Goal: Find contact information: Find contact information

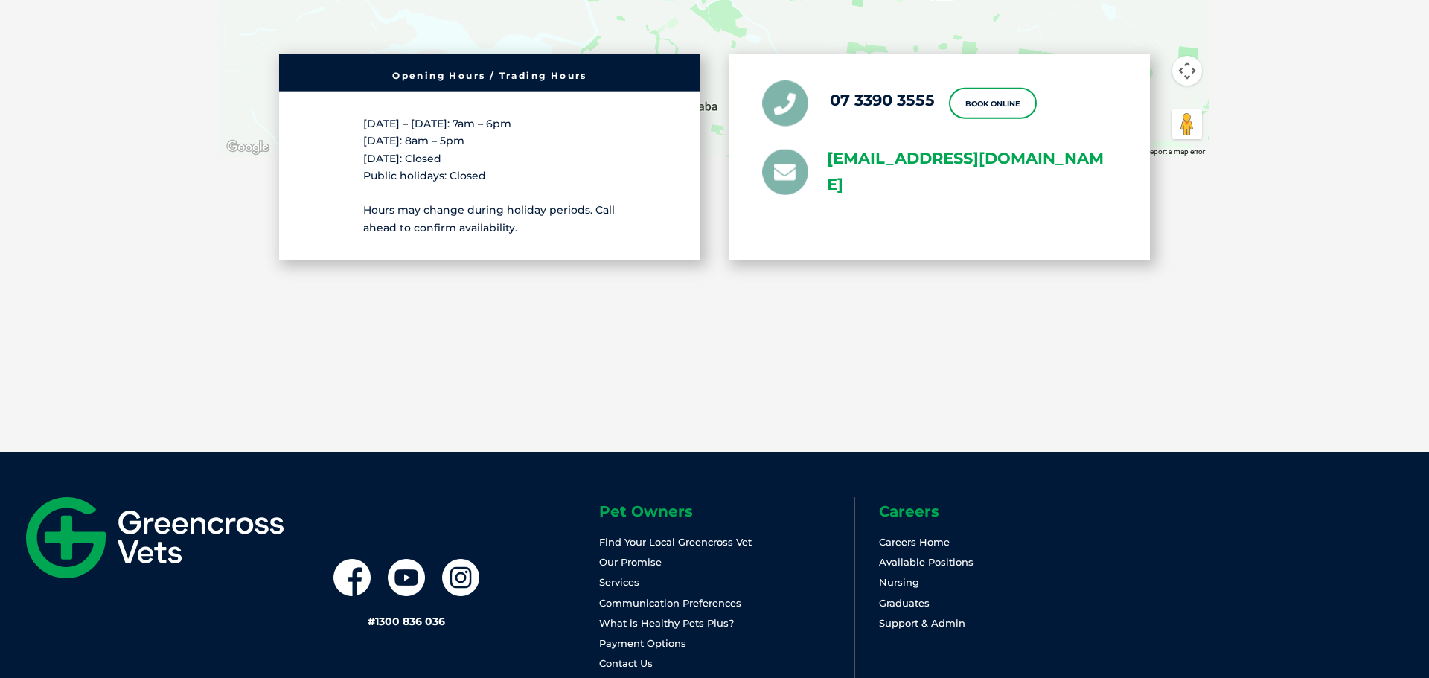
scroll to position [3291, 0]
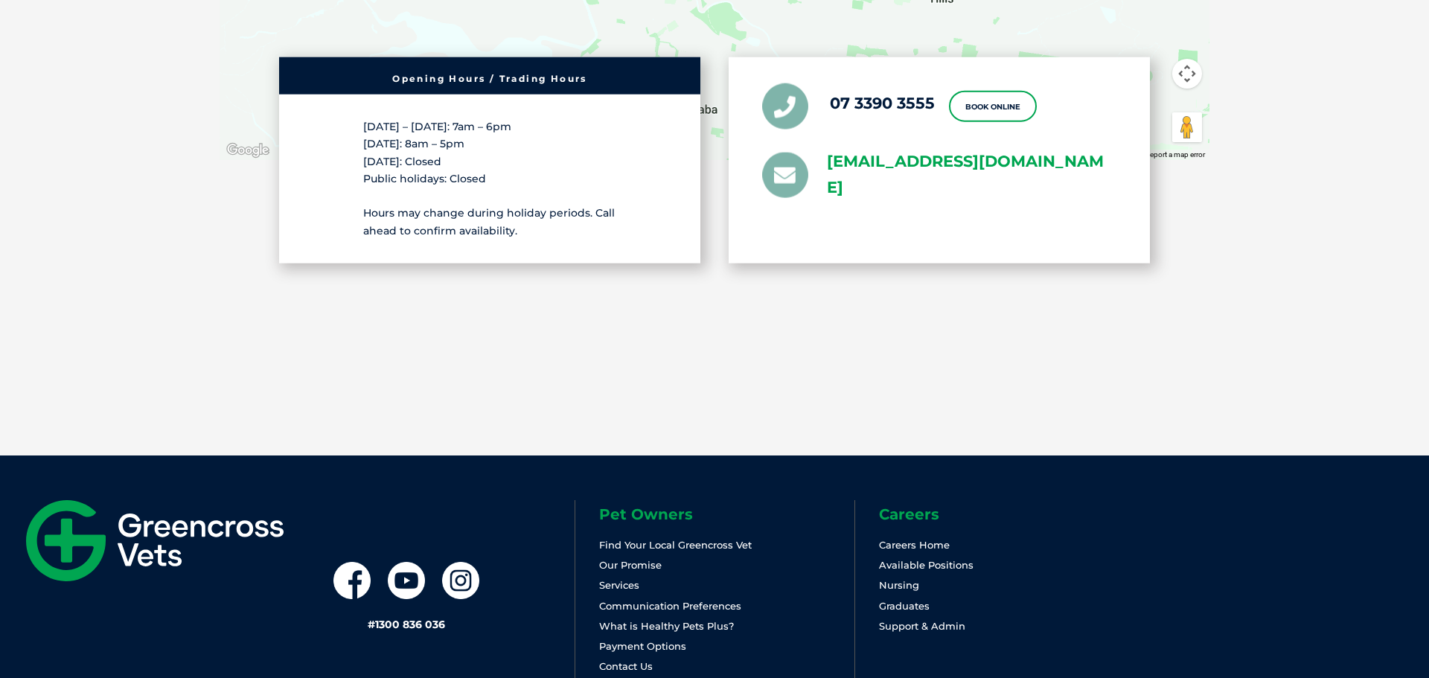
drag, startPoint x: 817, startPoint y: 159, endPoint x: 915, endPoint y: 212, distance: 111.9
click at [915, 201] on ul "07 3390 3555 Book Online [EMAIL_ADDRESS][DOMAIN_NAME]" at bounding box center [939, 142] width 354 height 118
copy link "[EMAIL_ADDRESS][DOMAIN_NAME]"
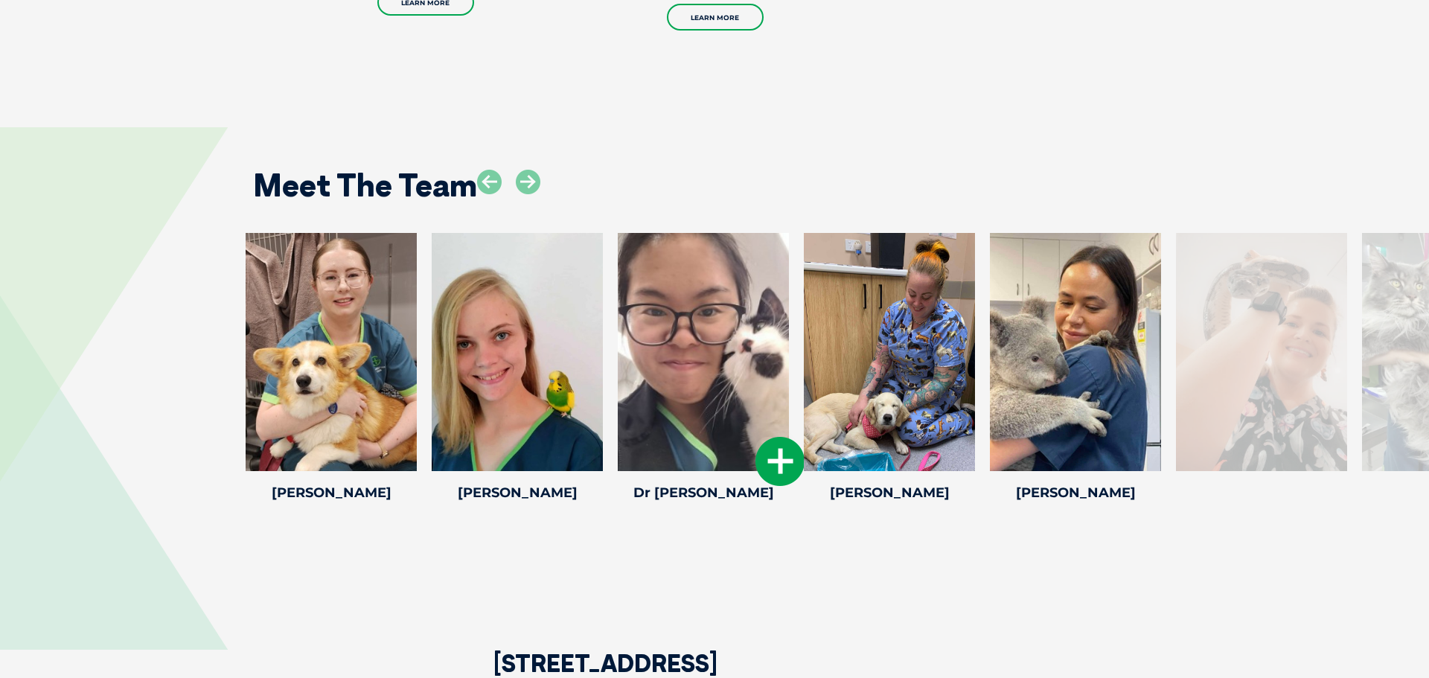
scroll to position [2386, 0]
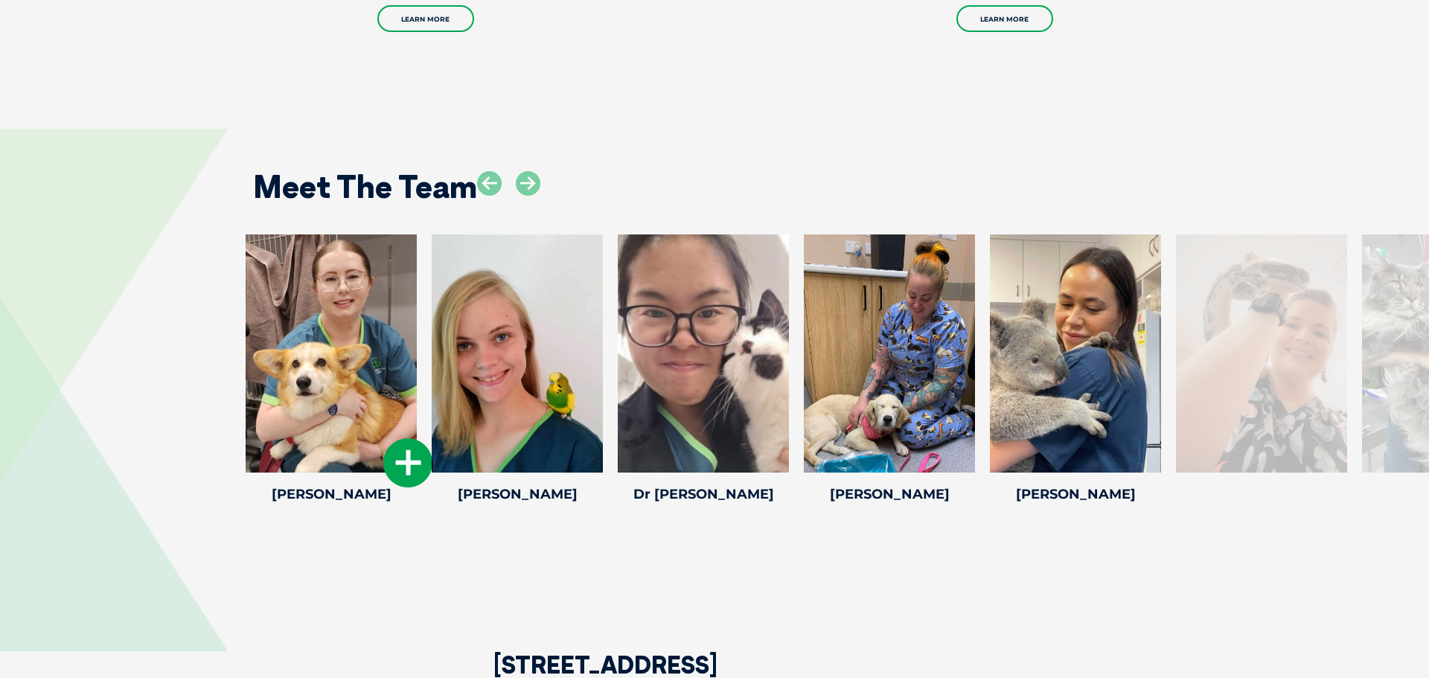
click at [409, 484] on icon at bounding box center [407, 462] width 49 height 49
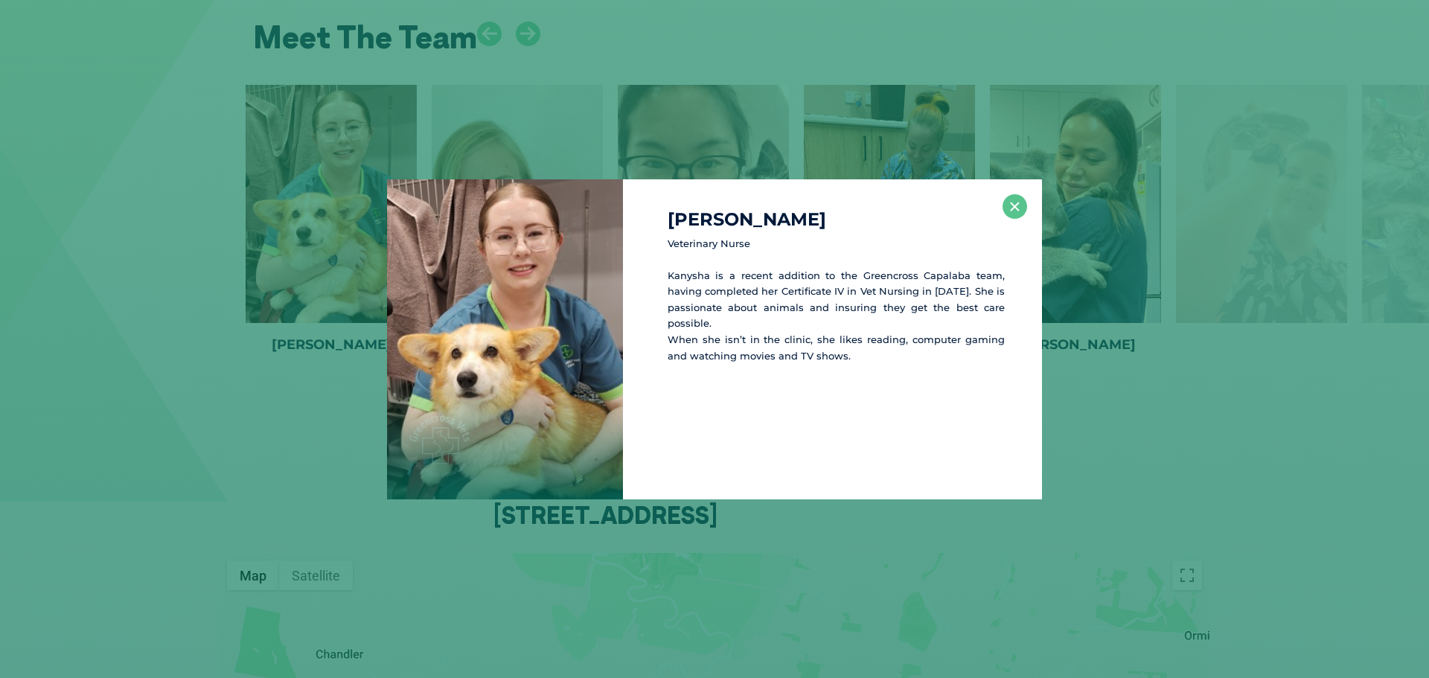
scroll to position [2538, 0]
click at [1008, 204] on button "×" at bounding box center [1015, 206] width 25 height 25
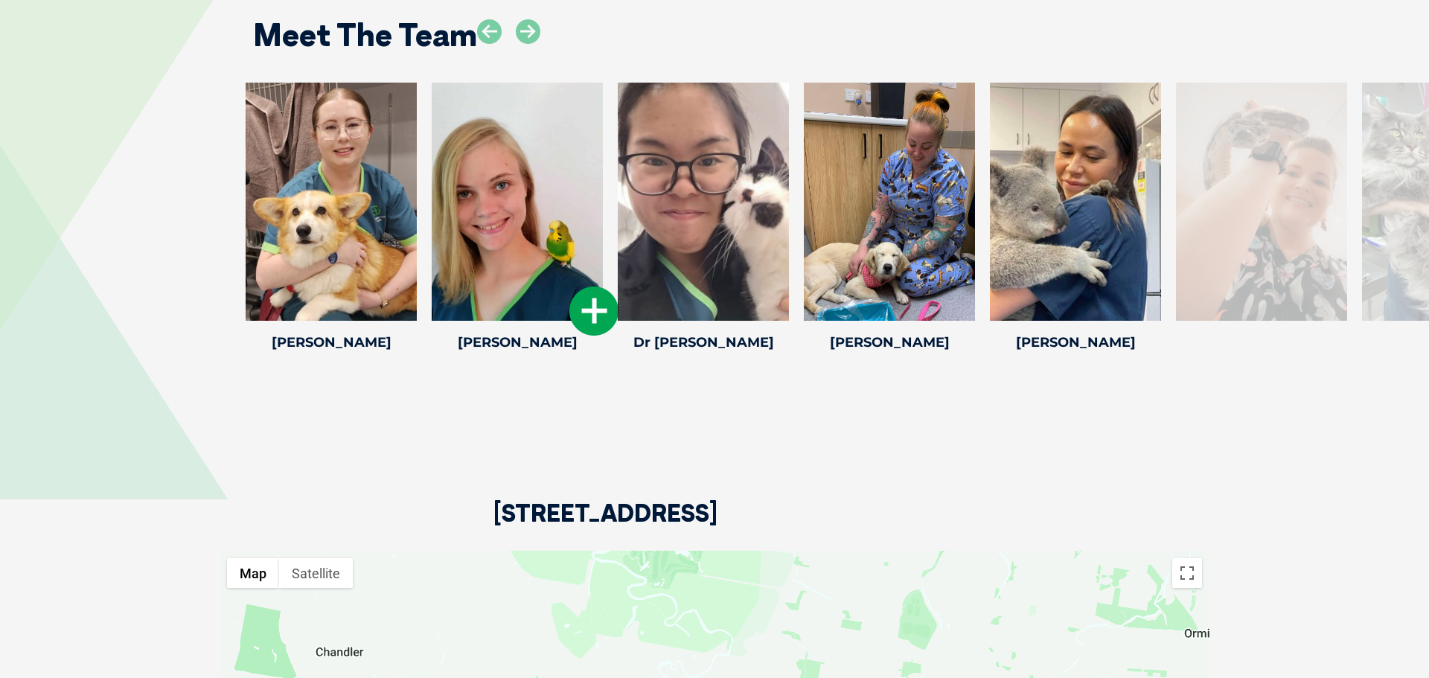
click at [581, 336] on icon at bounding box center [593, 311] width 49 height 49
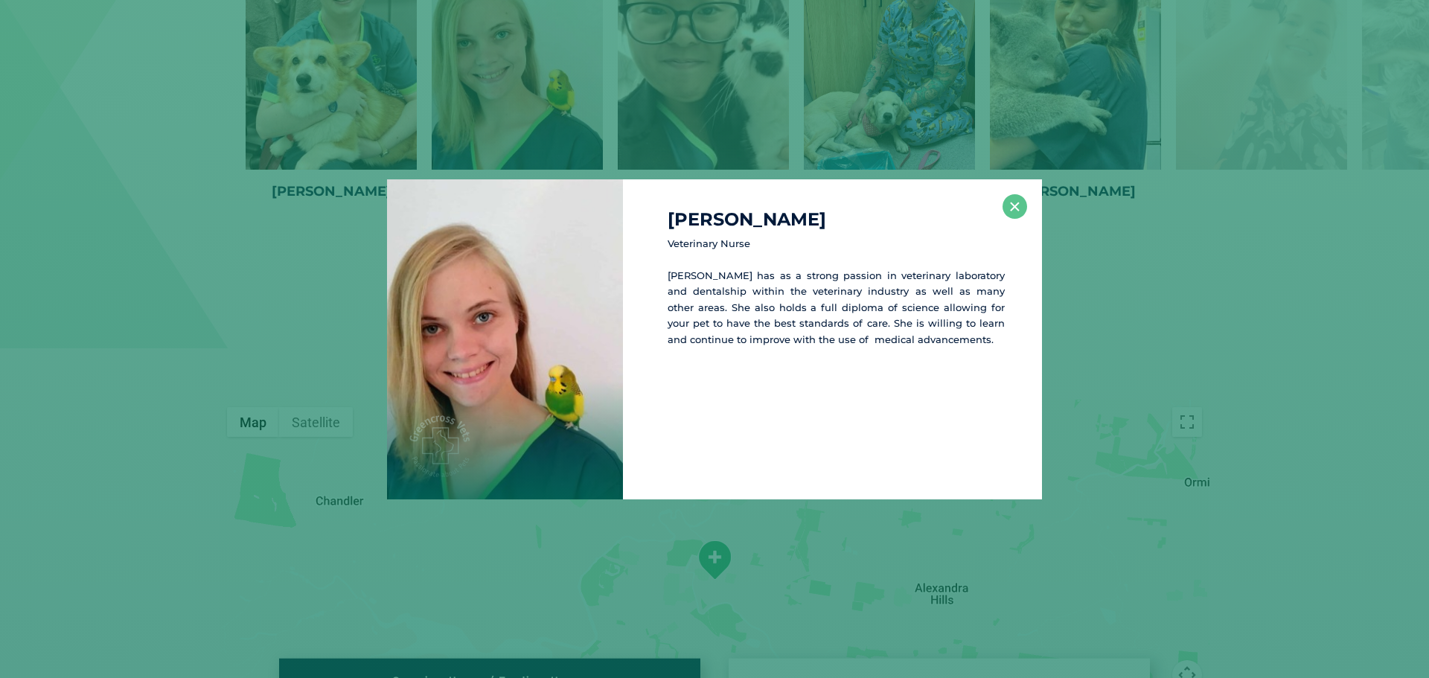
scroll to position [2690, 0]
click at [1007, 212] on button "×" at bounding box center [1015, 206] width 25 height 25
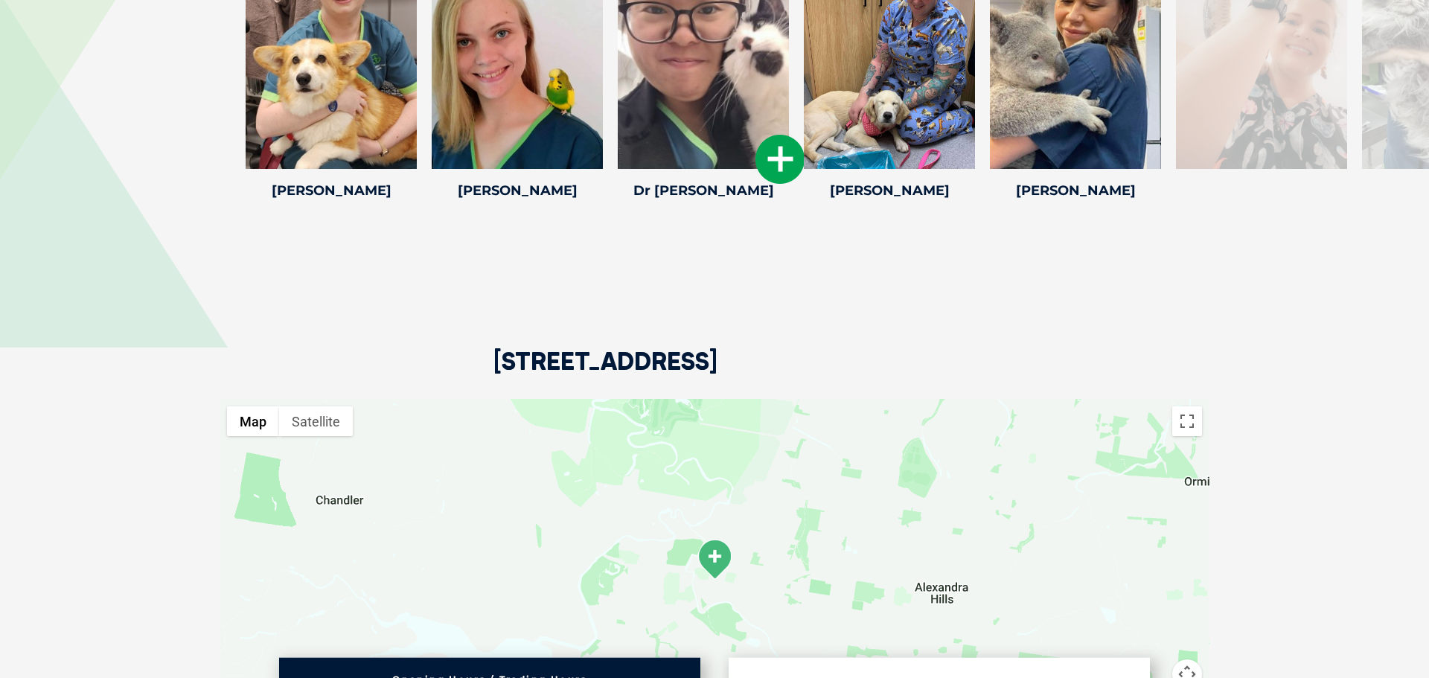
click at [776, 184] on icon at bounding box center [780, 159] width 49 height 49
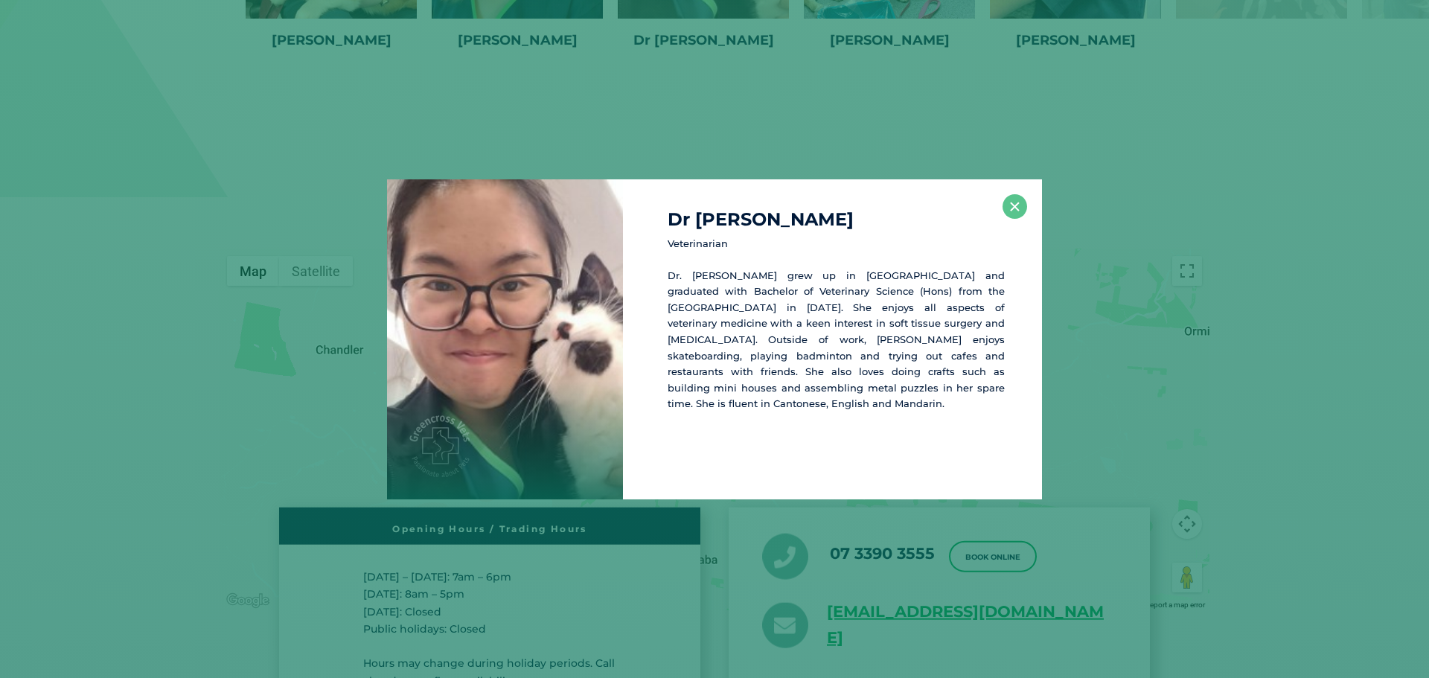
scroll to position [2842, 0]
click at [1012, 205] on button "×" at bounding box center [1015, 206] width 25 height 25
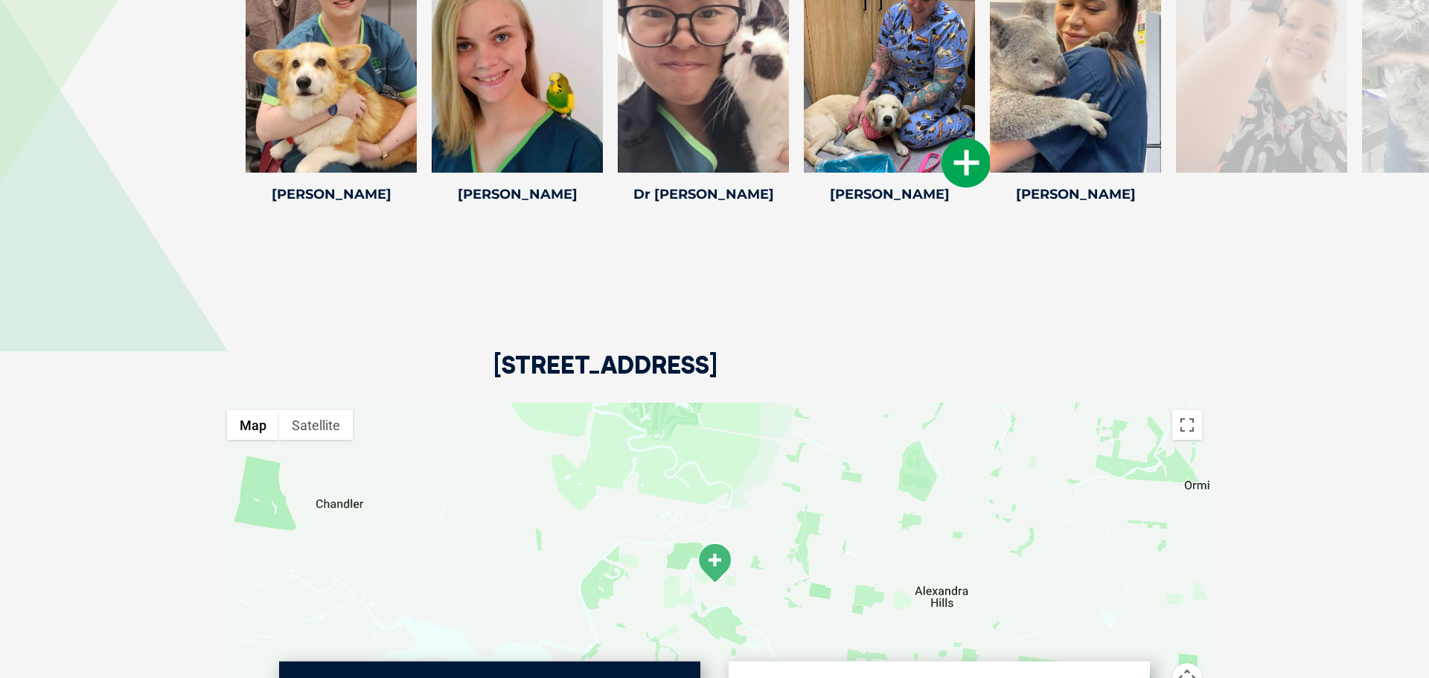
click at [962, 186] on icon at bounding box center [966, 162] width 49 height 49
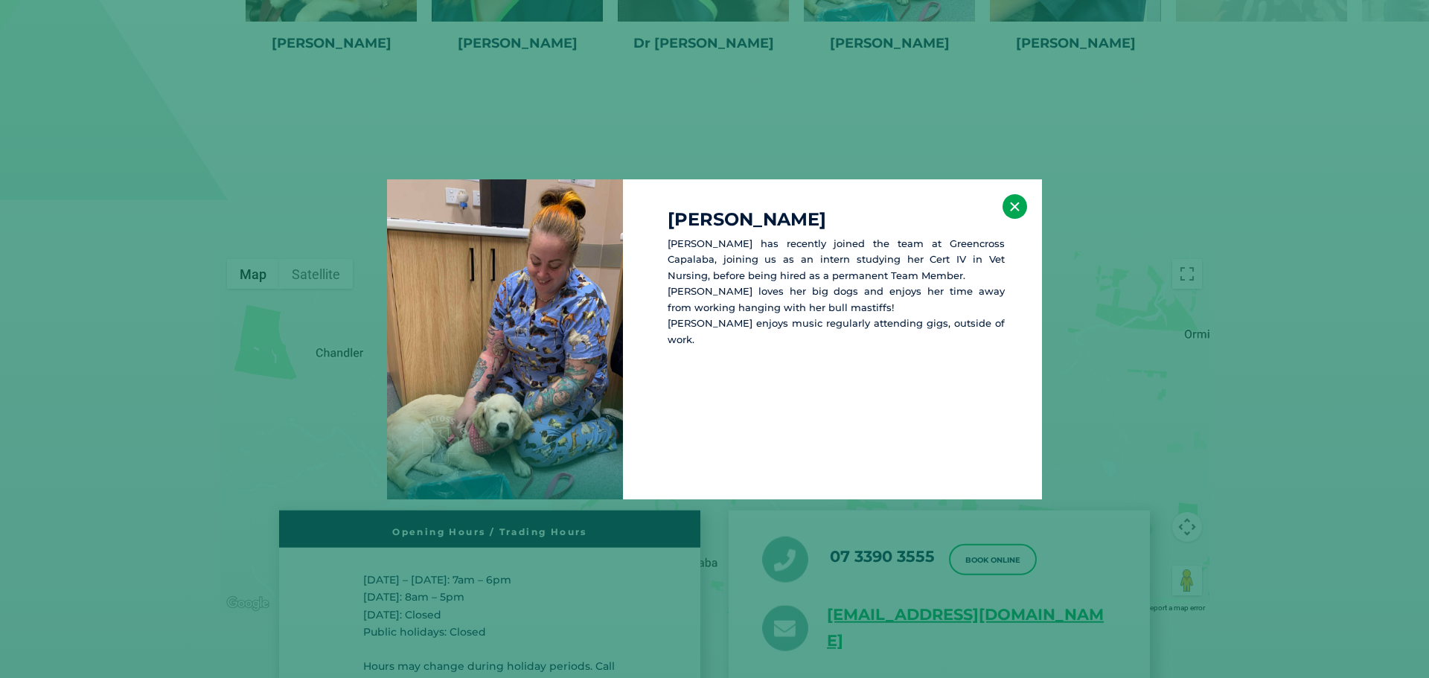
scroll to position [2838, 0]
click at [1023, 201] on button "×" at bounding box center [1015, 206] width 25 height 25
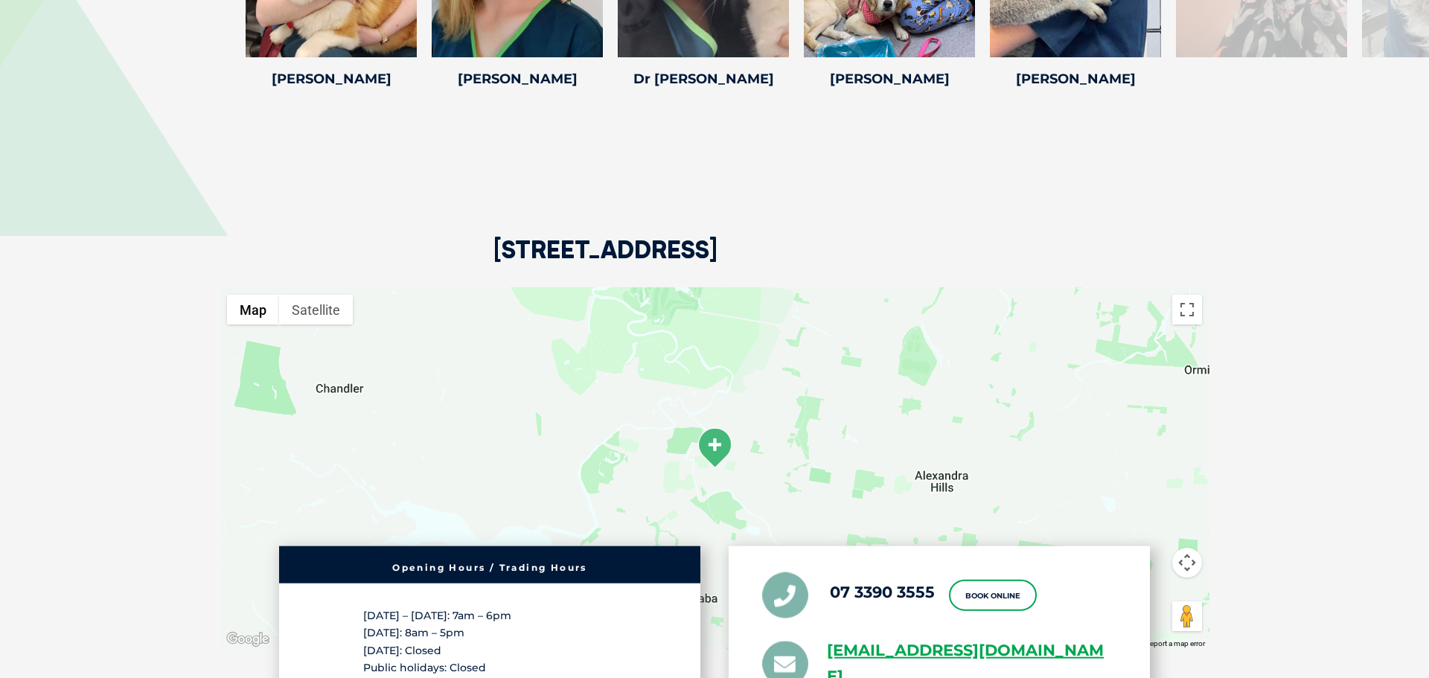
scroll to position [2771, 0]
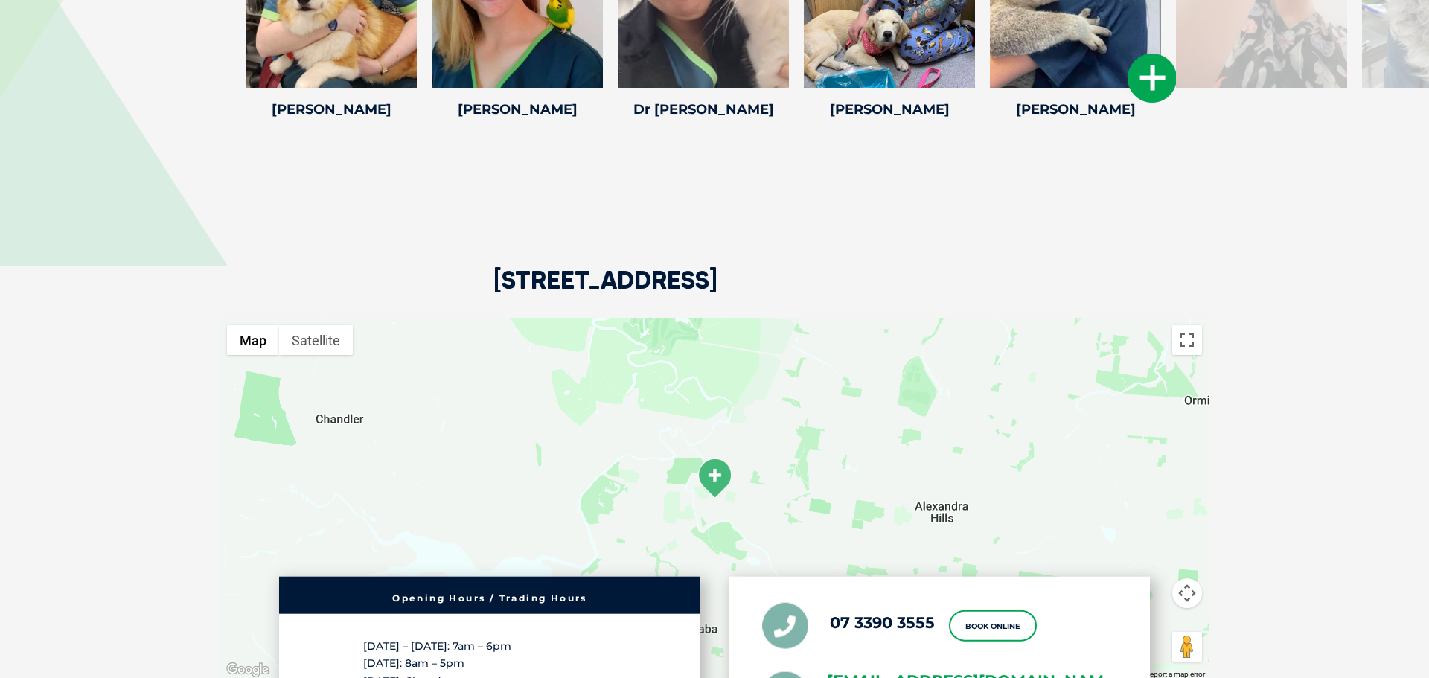
click at [1148, 103] on icon at bounding box center [1152, 78] width 49 height 49
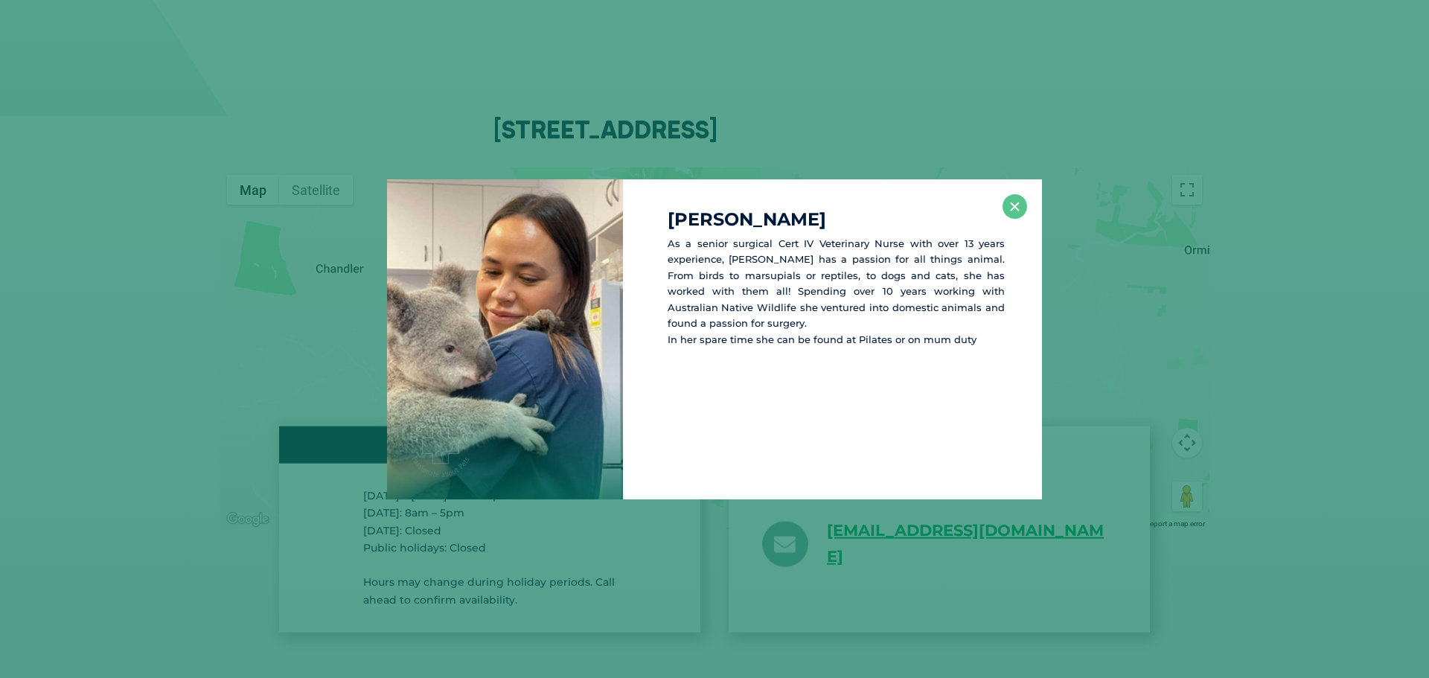
scroll to position [2923, 0]
click at [1030, 211] on div "[PERSON_NAME] As a senior surgical Cert IV Veterinary Nurse with over 13 years …" at bounding box center [832, 339] width 419 height 320
click at [1029, 205] on div "[PERSON_NAME] As a senior surgical Cert IV Veterinary Nurse with over 13 years …" at bounding box center [832, 339] width 419 height 320
click at [1023, 207] on button "×" at bounding box center [1015, 206] width 25 height 25
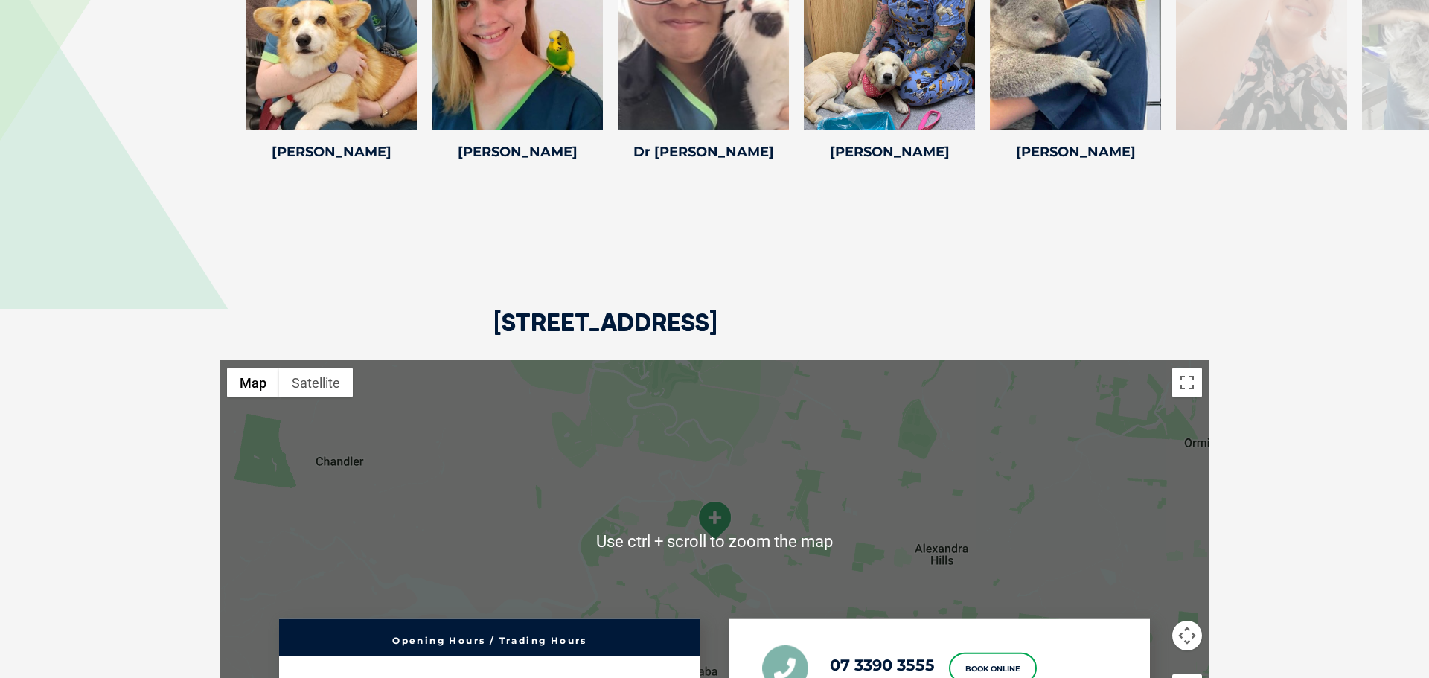
scroll to position [2727, 0]
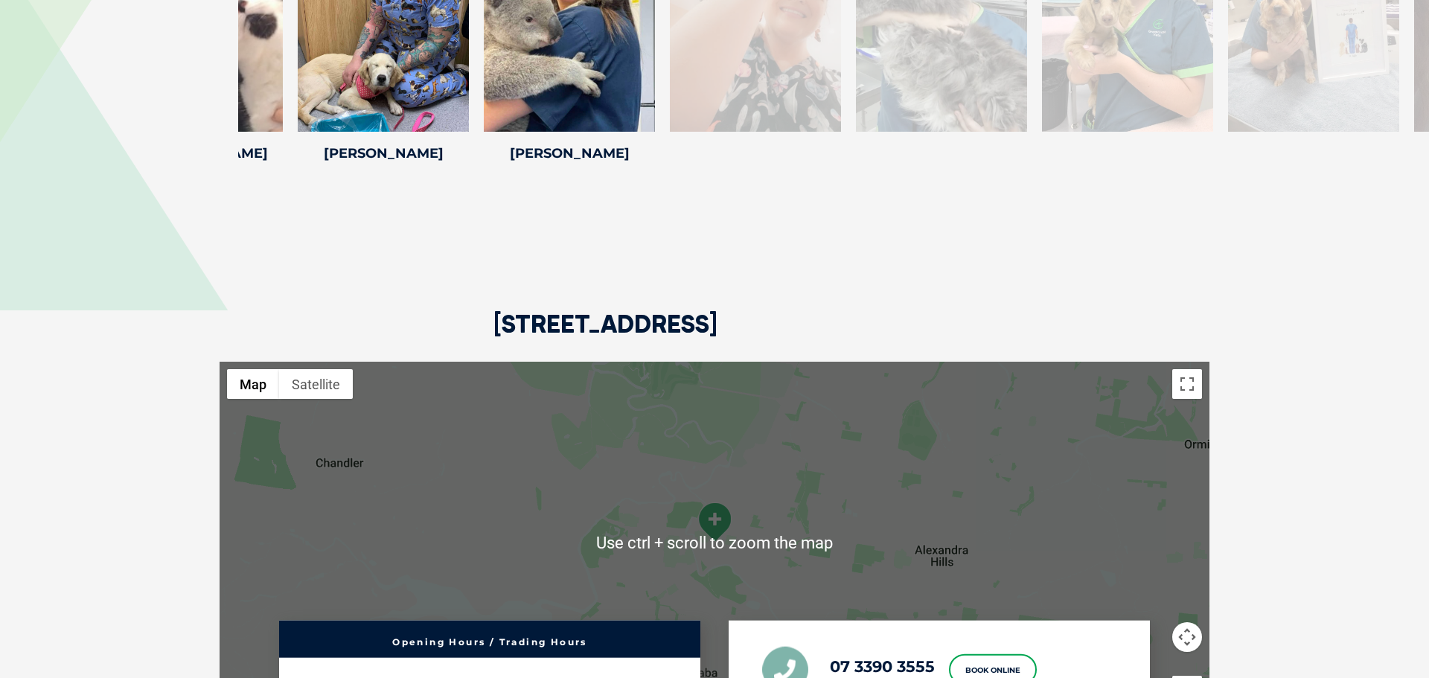
drag, startPoint x: 1236, startPoint y: 127, endPoint x: 726, endPoint y: 169, distance: 511.7
click at [727, 167] on div "[PERSON_NAME] [PERSON_NAME] [PERSON_NAME] has been a vet nurse since [DATE], wo…" at bounding box center [756, 31] width 186 height 274
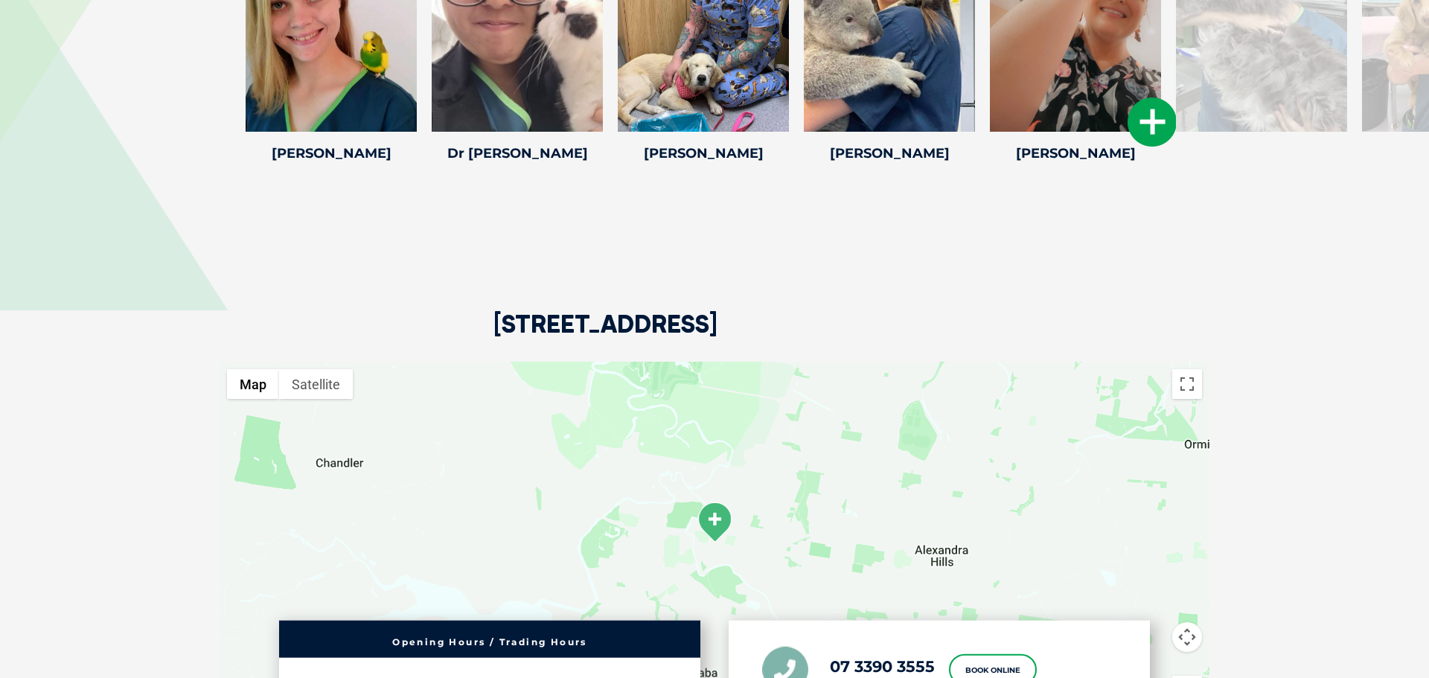
click at [1138, 144] on icon at bounding box center [1152, 122] width 49 height 49
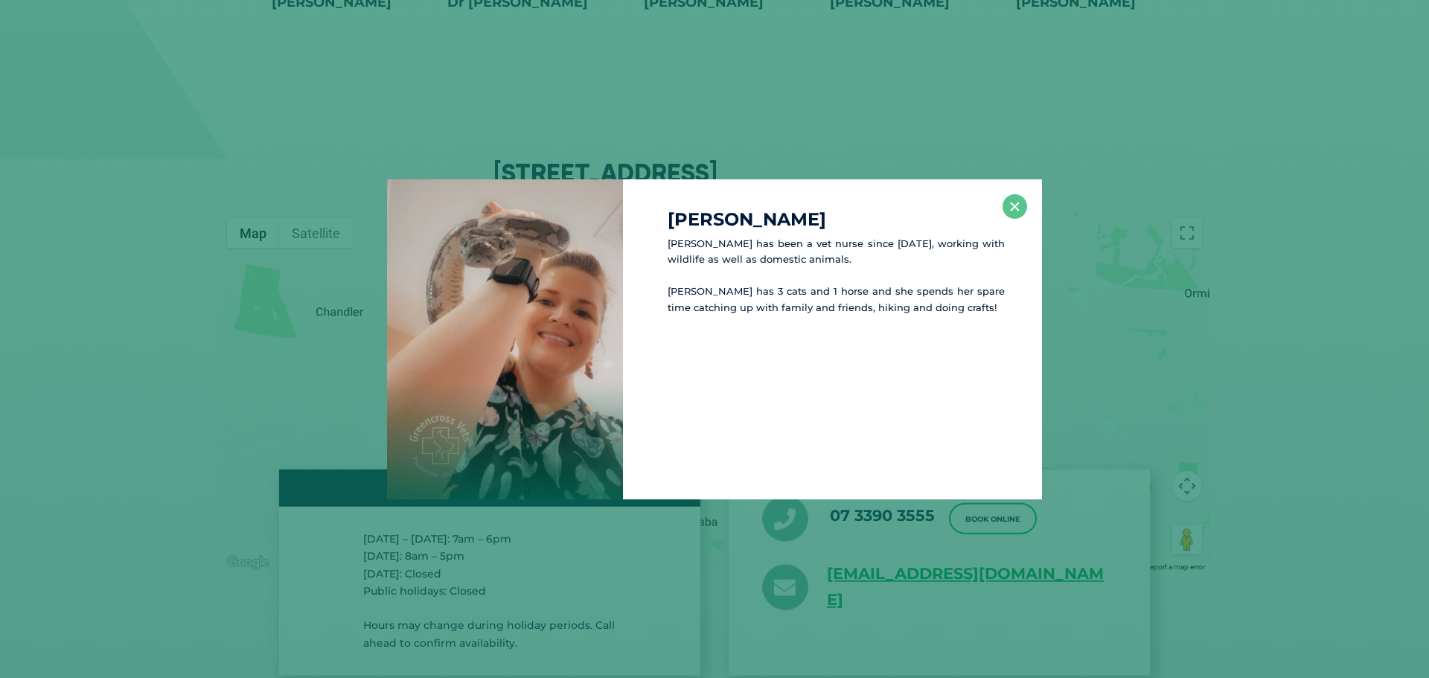
scroll to position [2879, 0]
click at [1019, 198] on button "×" at bounding box center [1015, 206] width 25 height 25
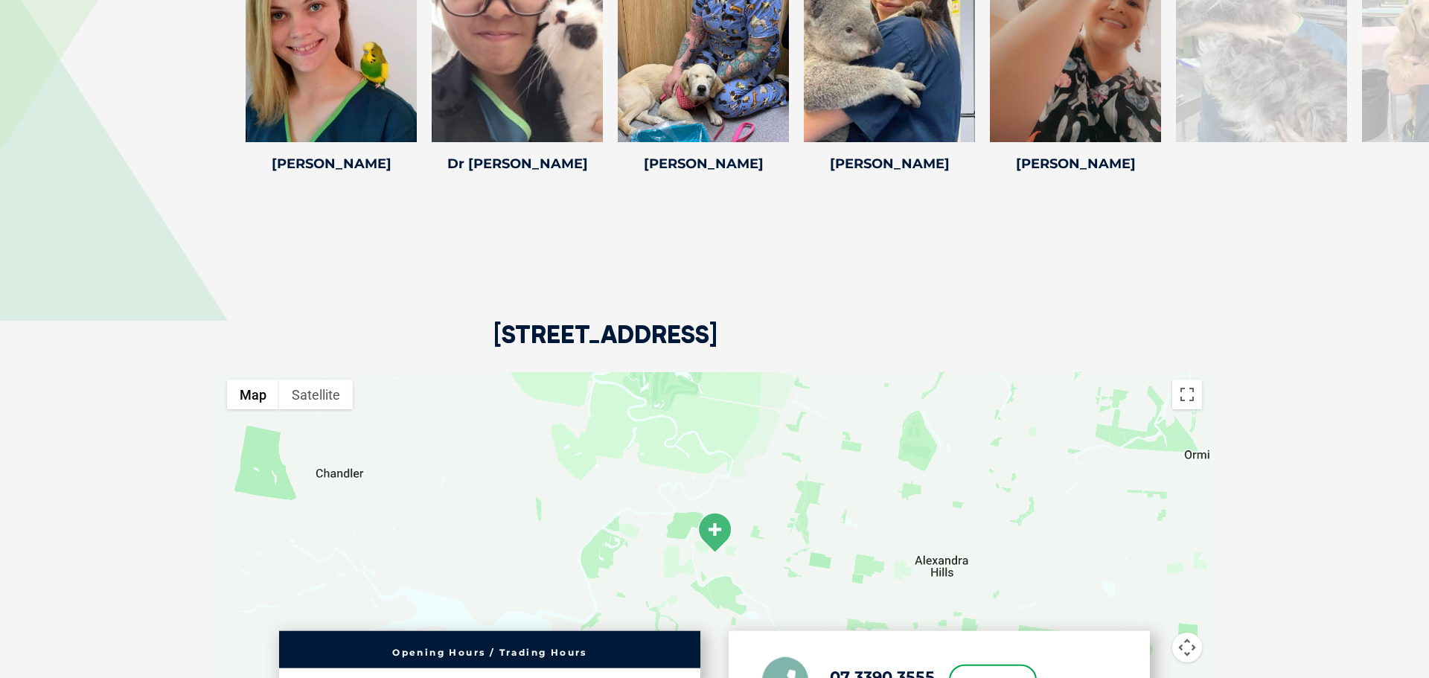
scroll to position [2433, 0]
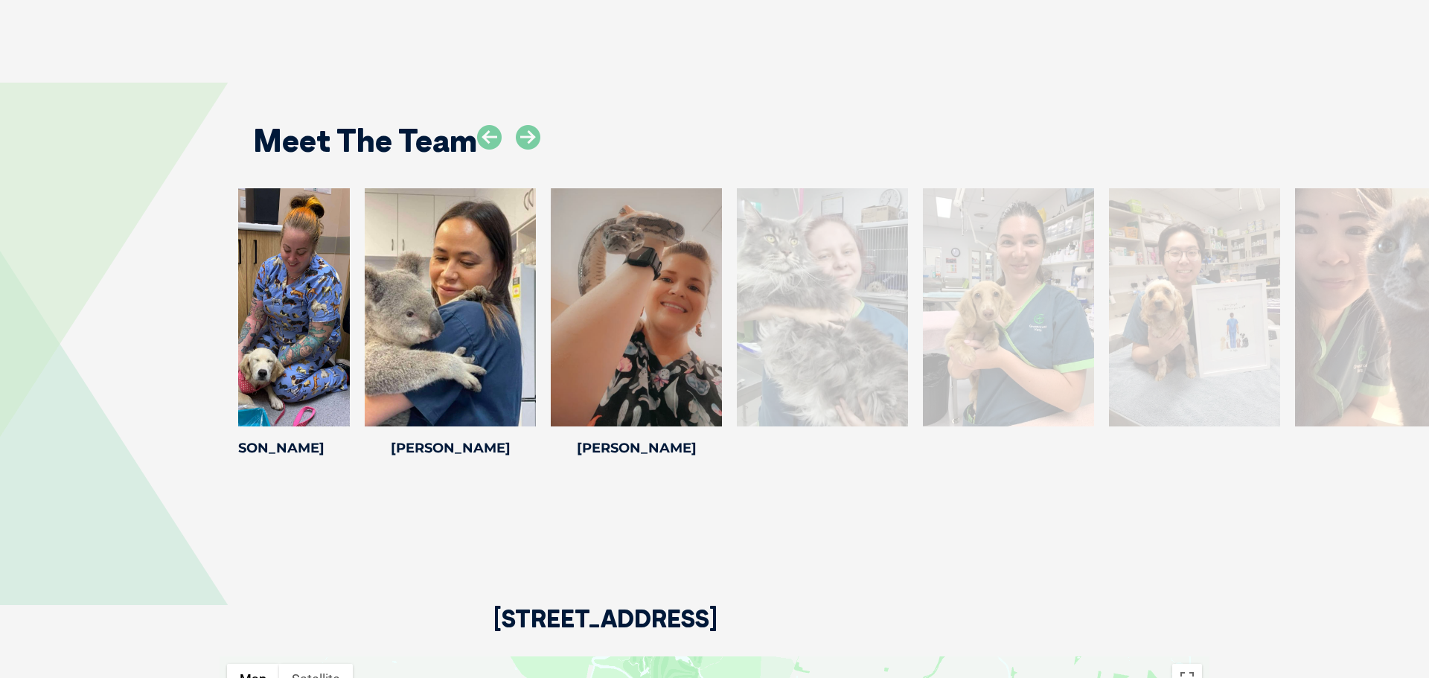
drag, startPoint x: 1275, startPoint y: 409, endPoint x: 796, endPoint y: 366, distance: 480.6
click at [796, 367] on div at bounding box center [822, 307] width 171 height 238
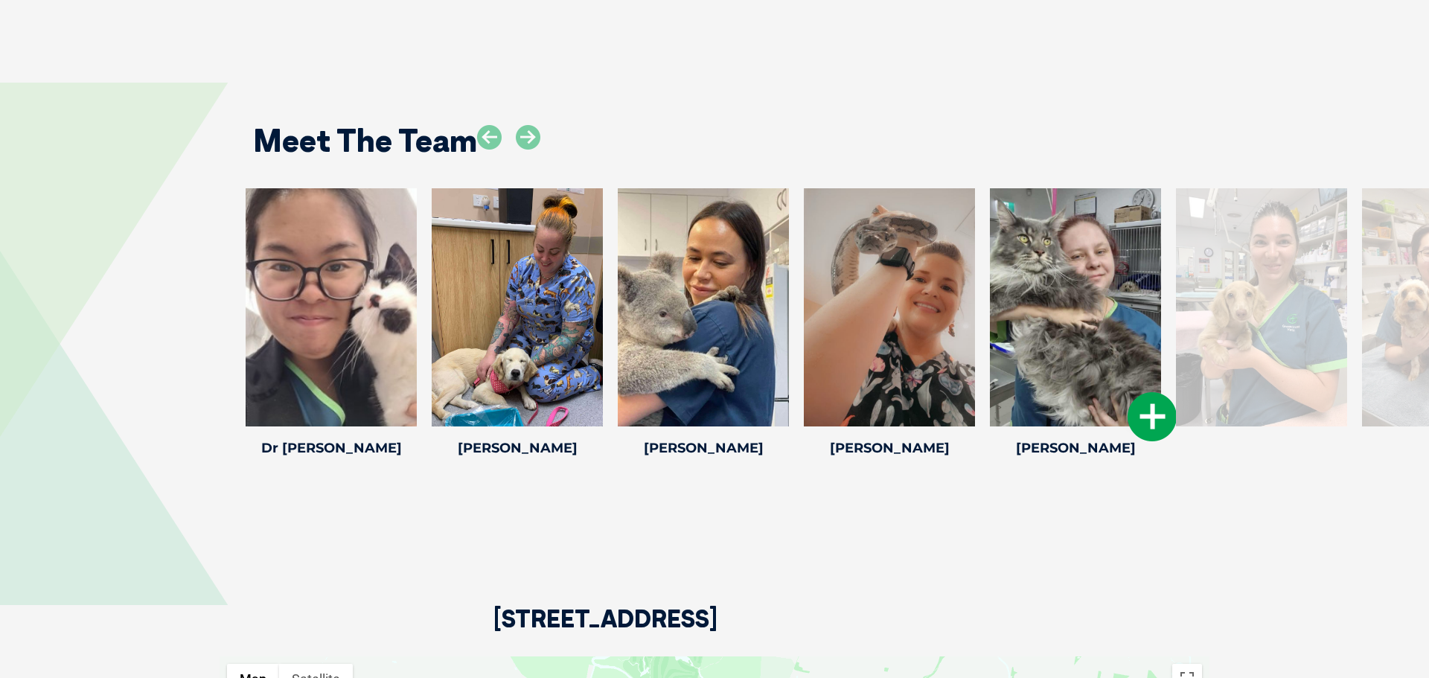
click at [1134, 441] on icon at bounding box center [1152, 416] width 49 height 49
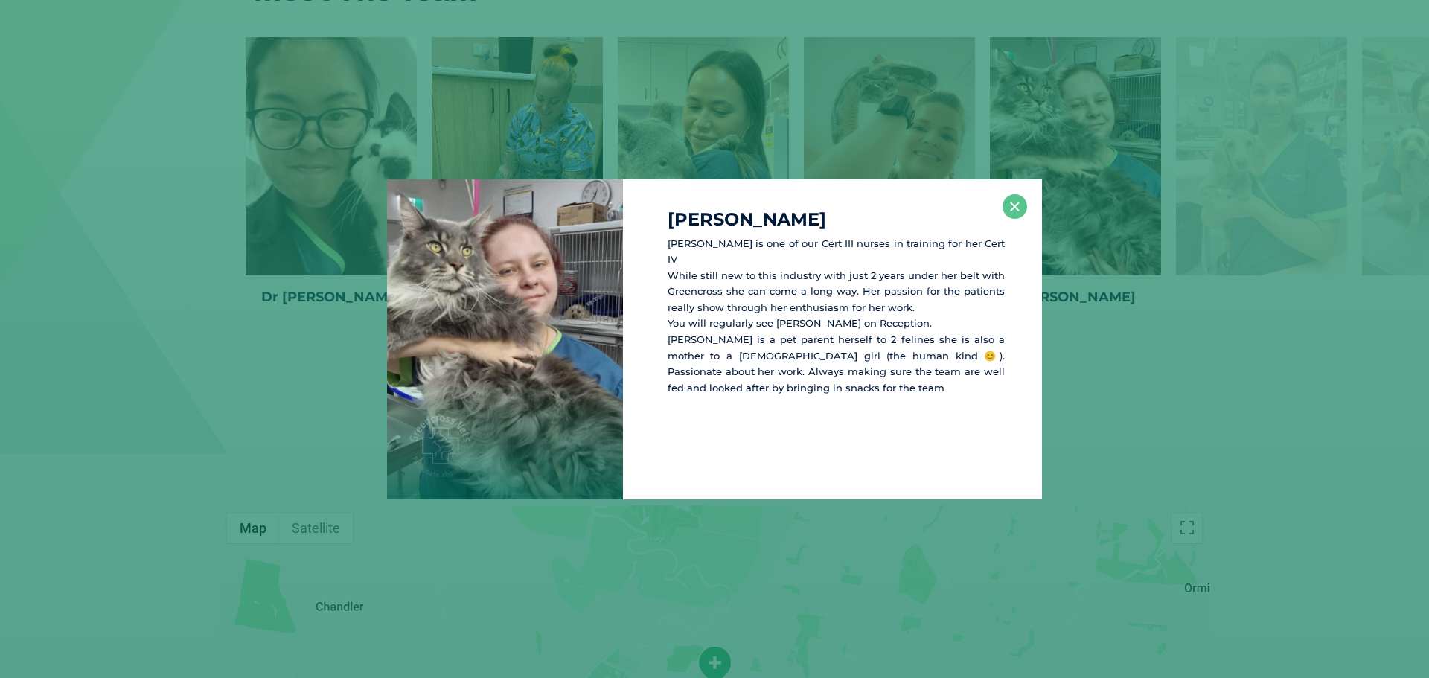
scroll to position [2584, 0]
click at [1020, 192] on div "[PERSON_NAME] is one of our Cert III nurses in training for her Cert IV While s…" at bounding box center [832, 339] width 419 height 320
click at [1017, 202] on button "×" at bounding box center [1015, 206] width 25 height 25
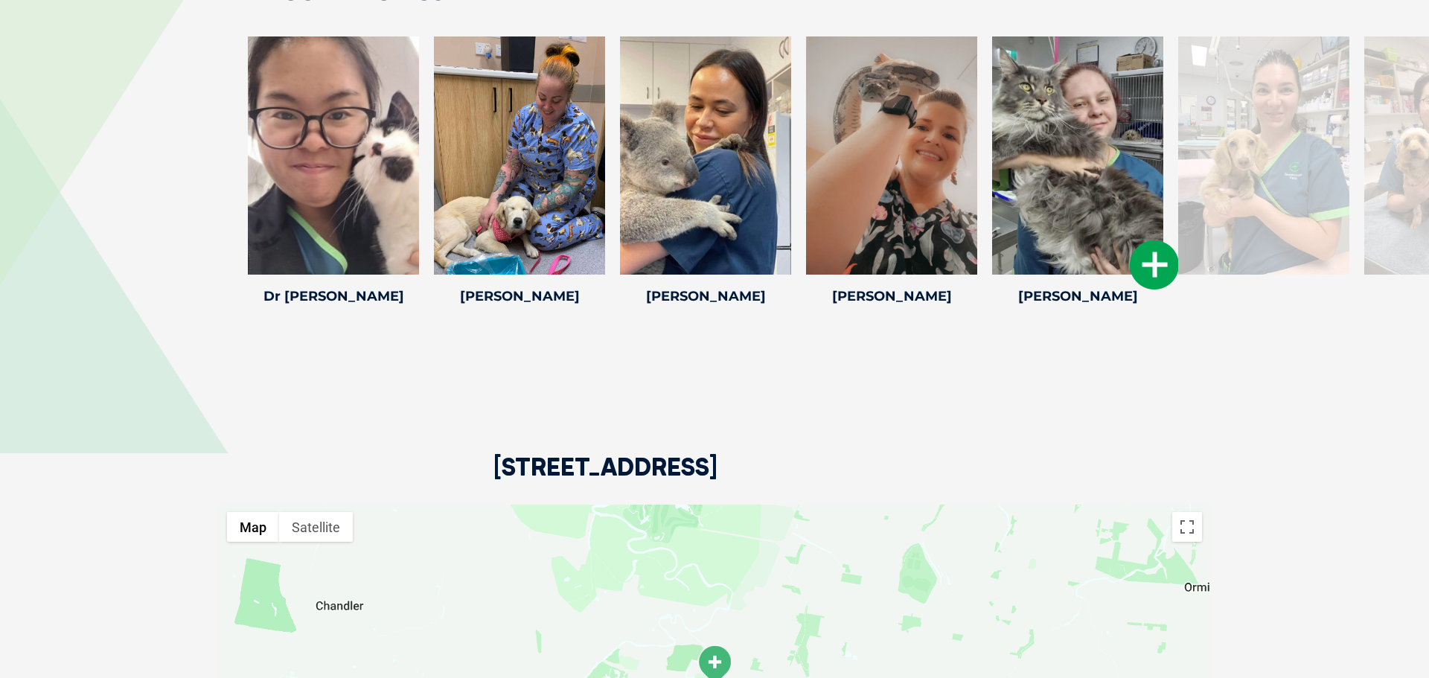
drag, startPoint x: 651, startPoint y: 195, endPoint x: 1070, endPoint y: 303, distance: 433.5
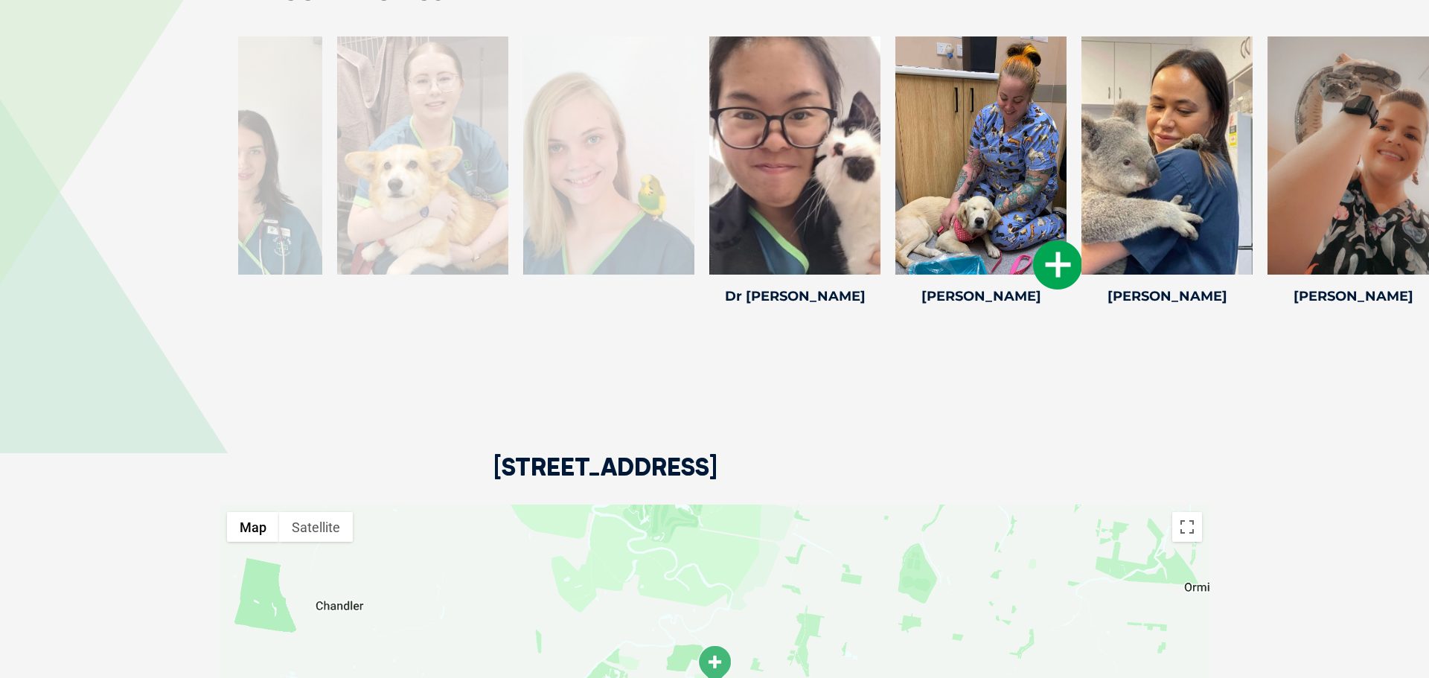
drag, startPoint x: 525, startPoint y: 185, endPoint x: 1004, endPoint y: 266, distance: 486.2
click at [1016, 250] on div at bounding box center [980, 155] width 171 height 238
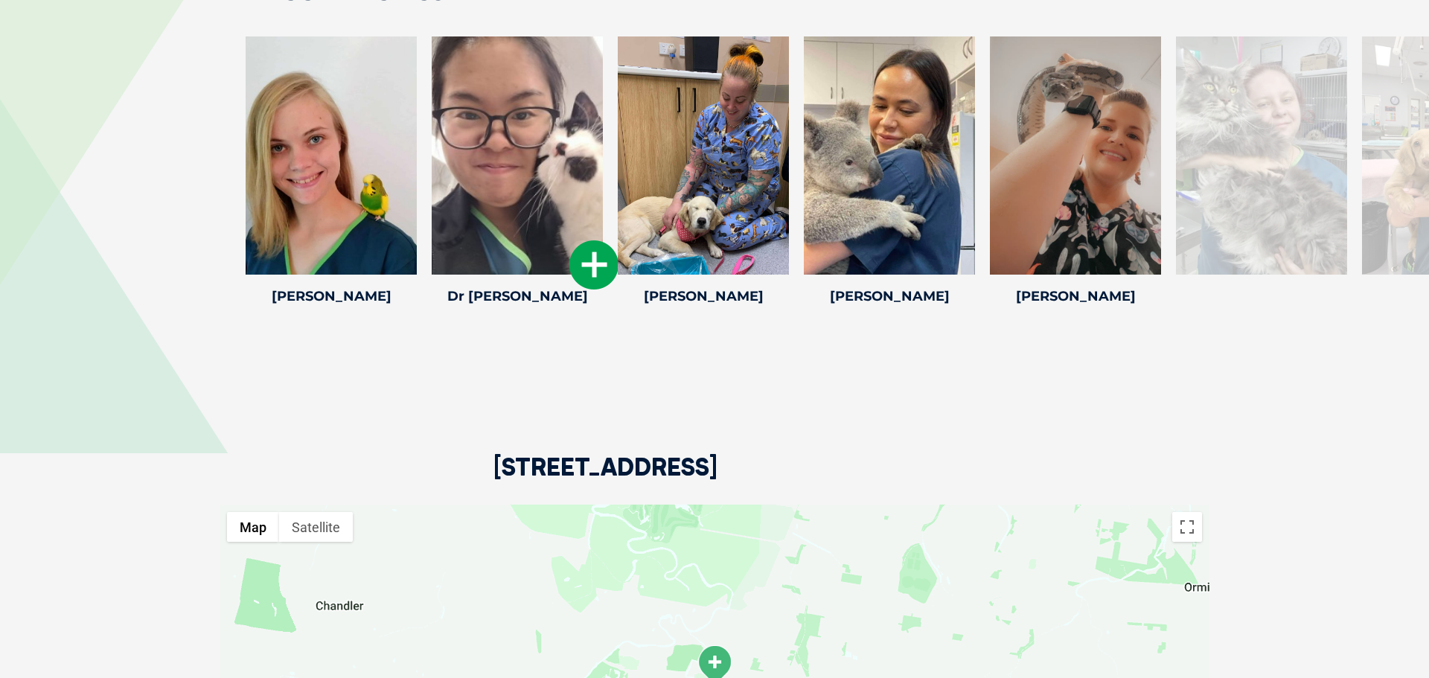
click at [594, 287] on icon at bounding box center [593, 264] width 49 height 49
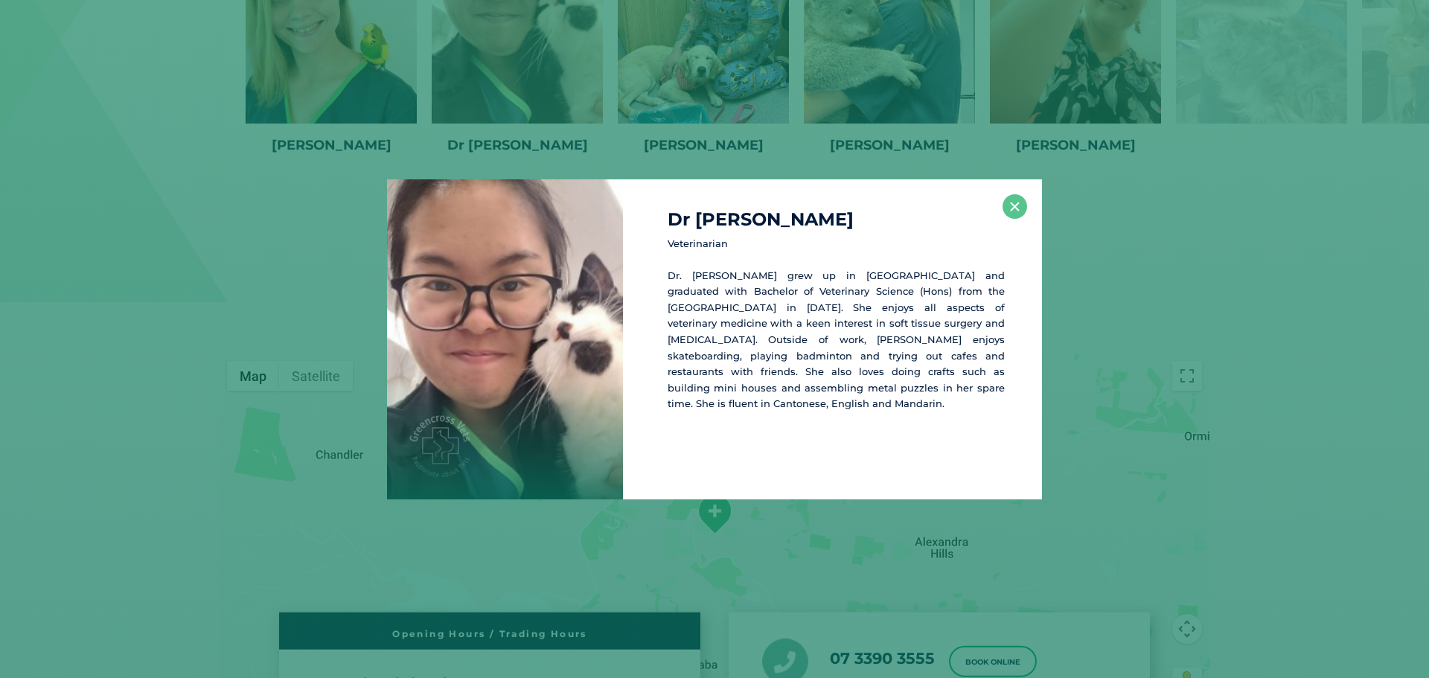
scroll to position [2736, 0]
click at [1010, 204] on button "×" at bounding box center [1015, 206] width 25 height 25
